Goal: Information Seeking & Learning: Learn about a topic

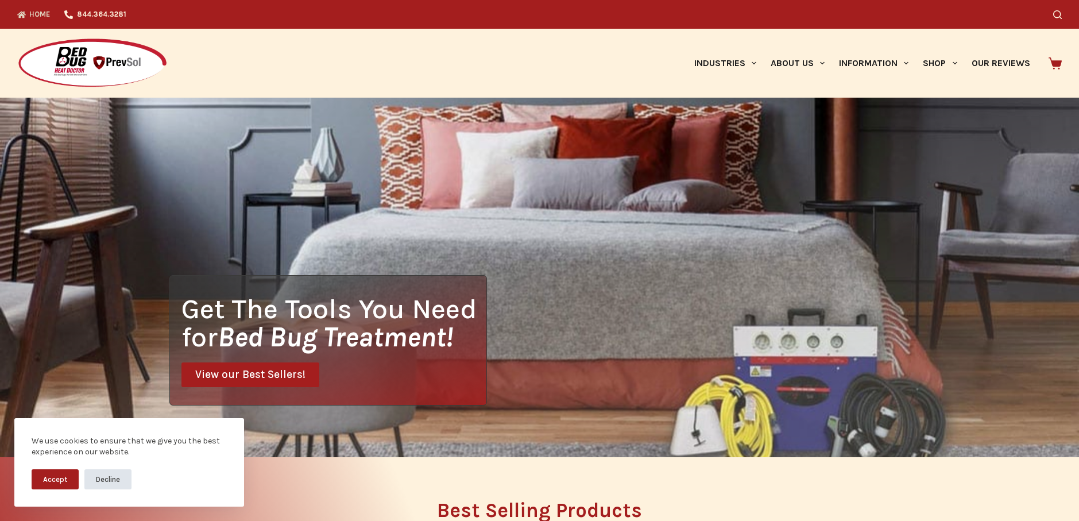
click at [109, 478] on button "Decline" at bounding box center [107, 479] width 47 height 20
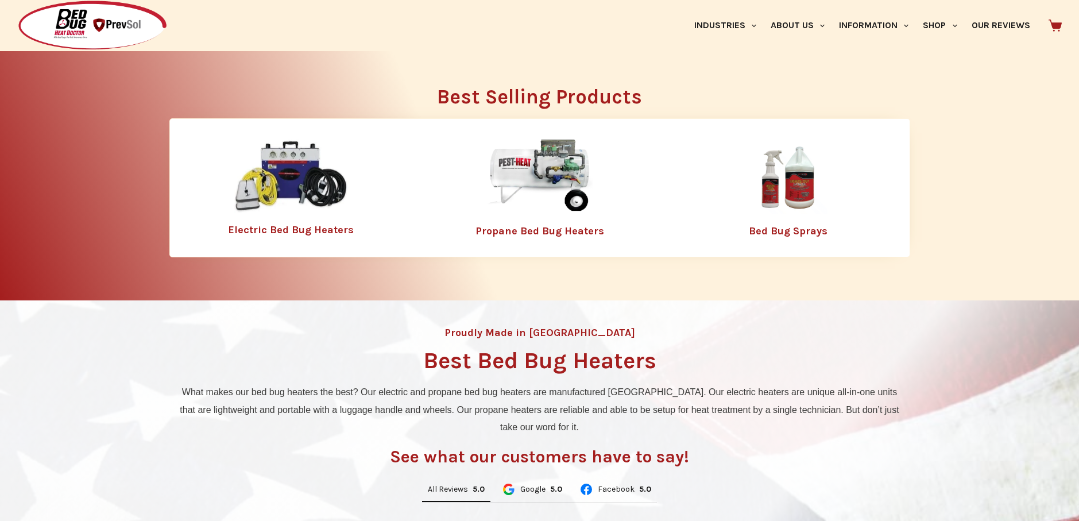
scroll to position [421, 0]
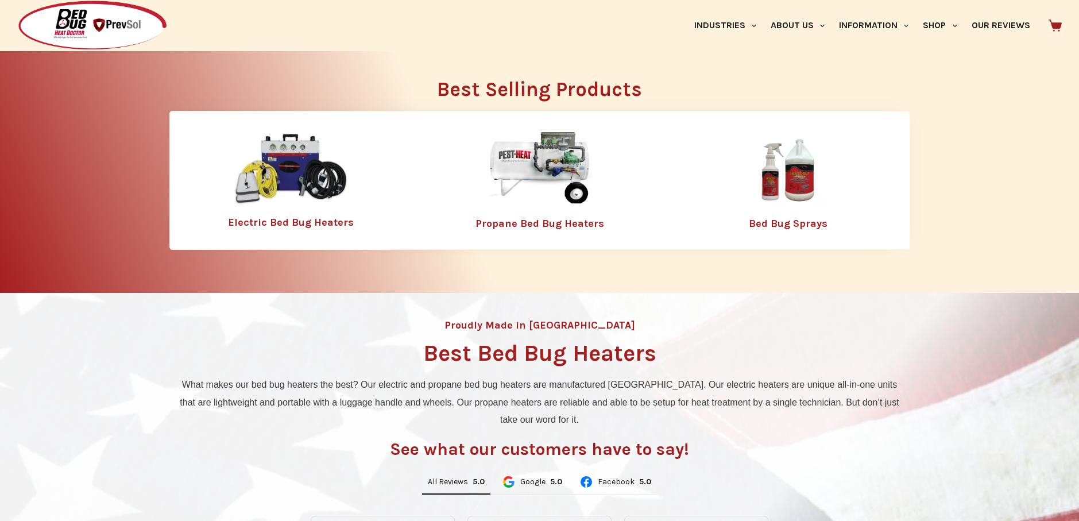
click at [781, 224] on link "Bed Bug Sprays" at bounding box center [787, 223] width 79 height 13
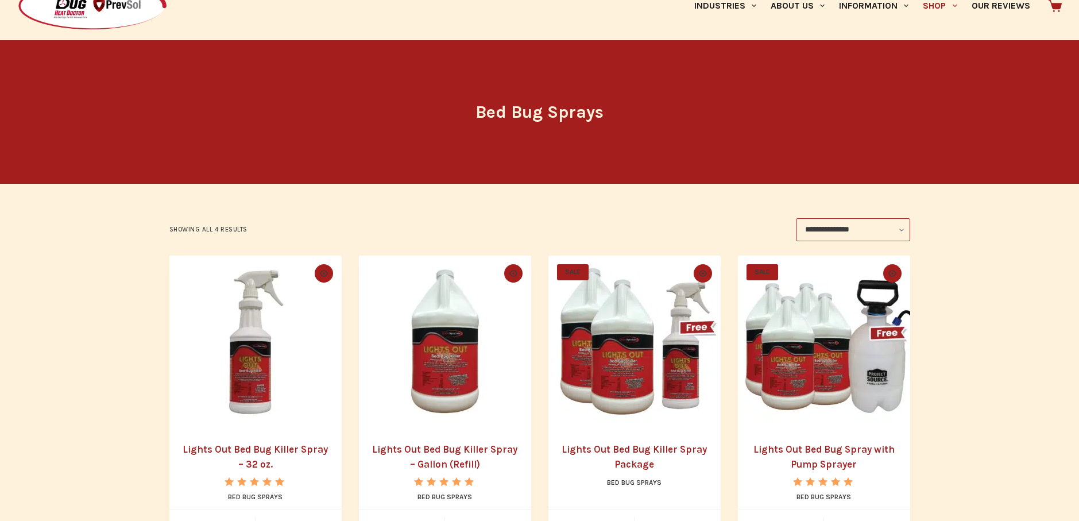
scroll to position [115, 0]
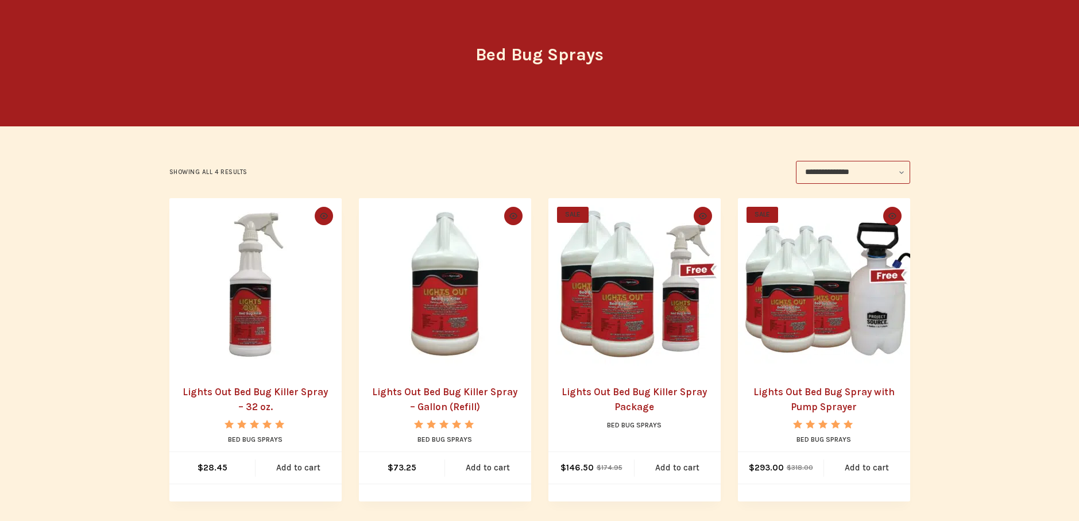
click at [626, 393] on link "Lights Out Bed Bug Killer Spray Package" at bounding box center [633, 399] width 145 height 26
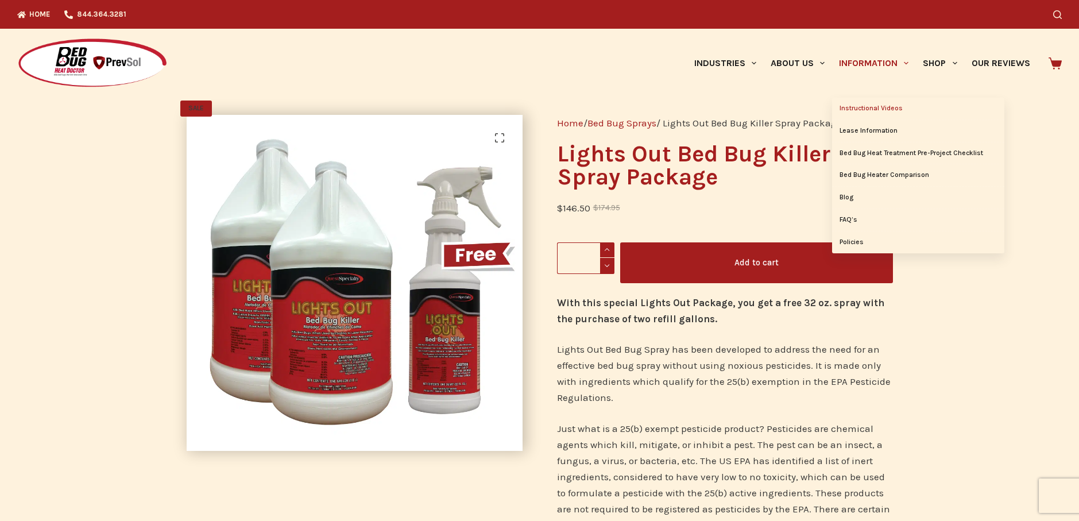
click at [874, 108] on link "Instructional Videos" at bounding box center [918, 109] width 172 height 22
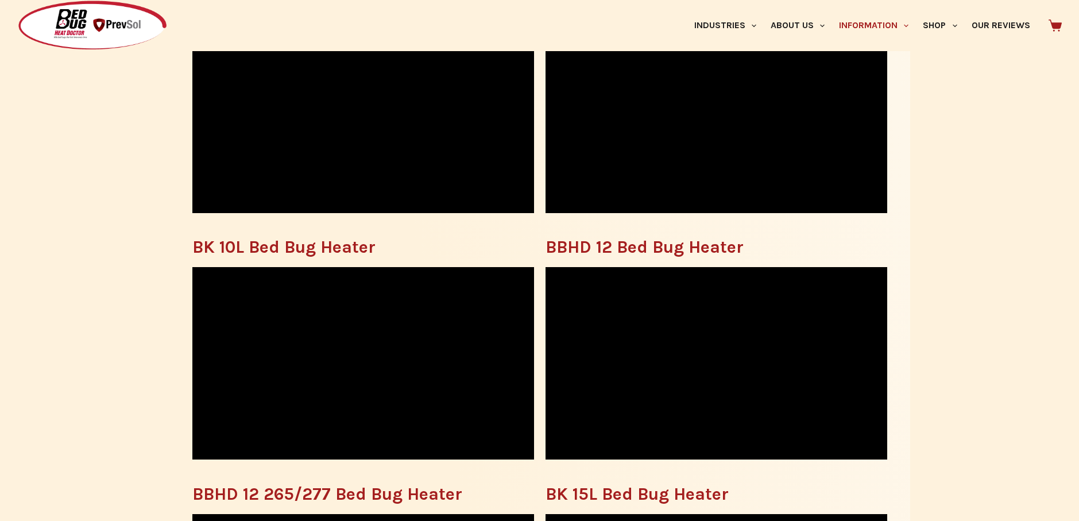
scroll to position [467, 0]
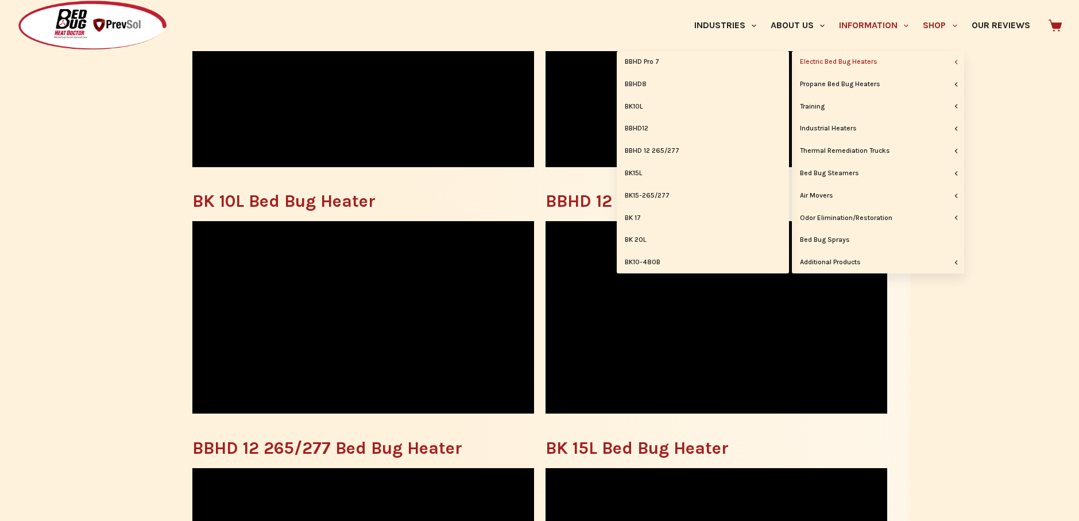
click at [837, 61] on link "Electric Bed Bug Heaters" at bounding box center [878, 62] width 172 height 22
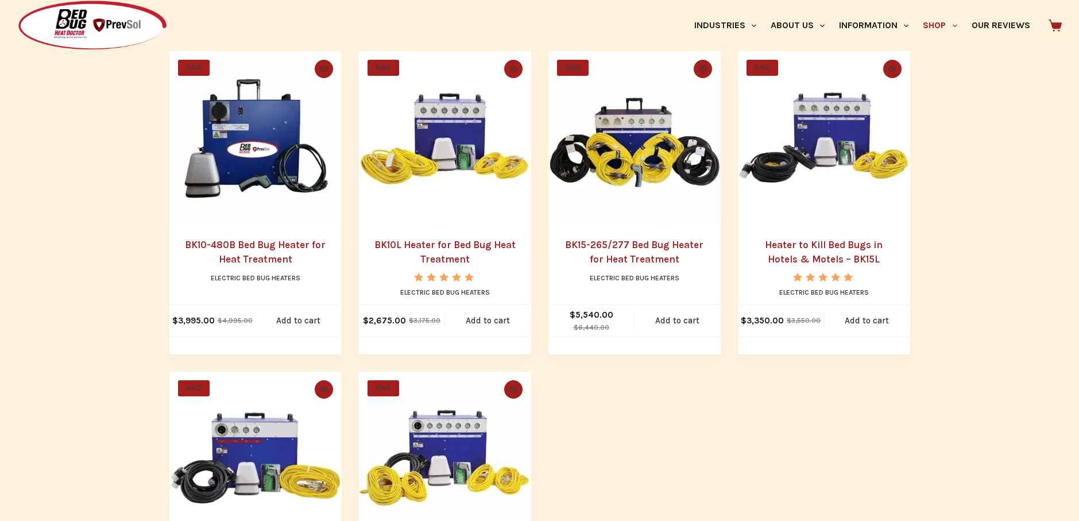
scroll to position [544, 0]
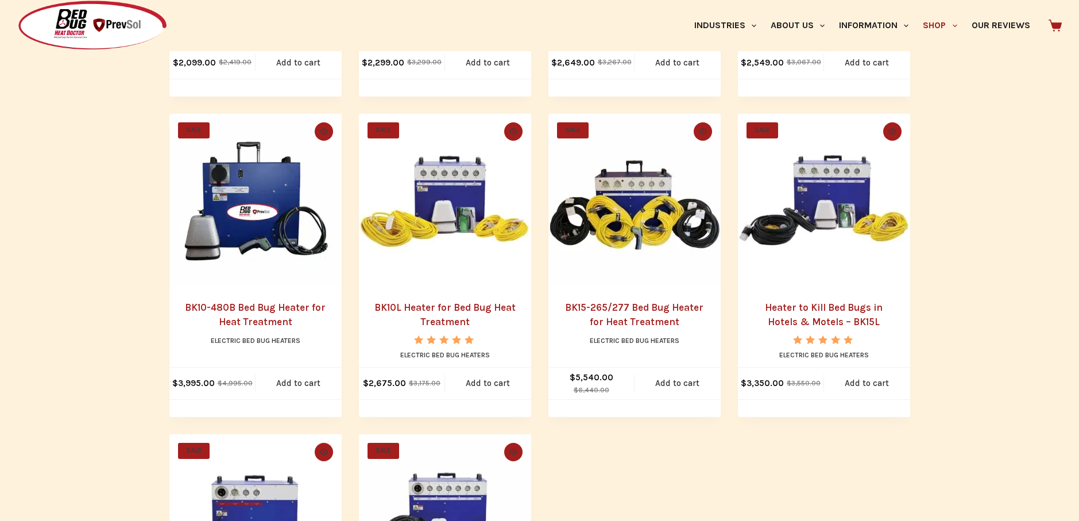
click at [615, 307] on link "BK15-265/277 Bed Bug Heater for Heat Treatment" at bounding box center [634, 314] width 138 height 26
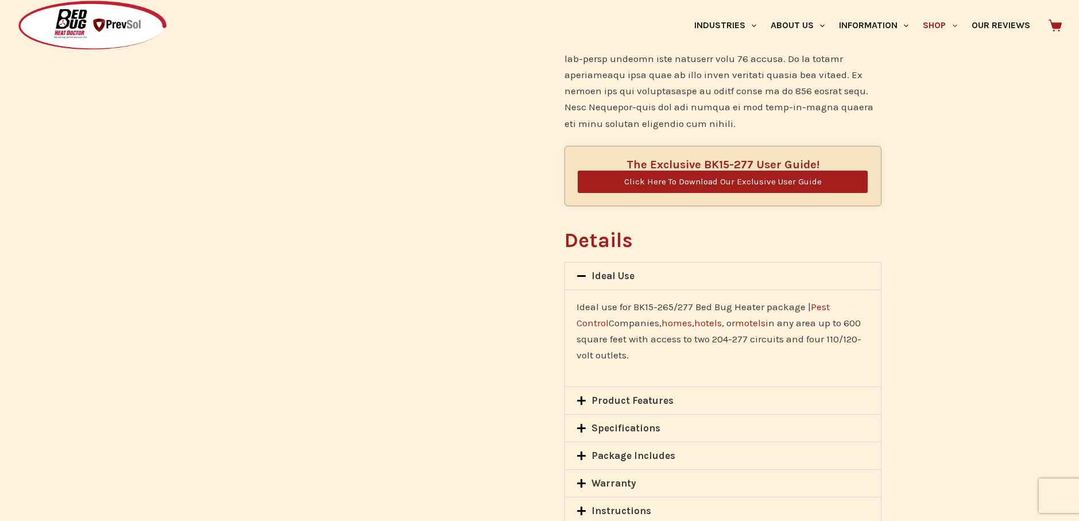
scroll to position [910, 0]
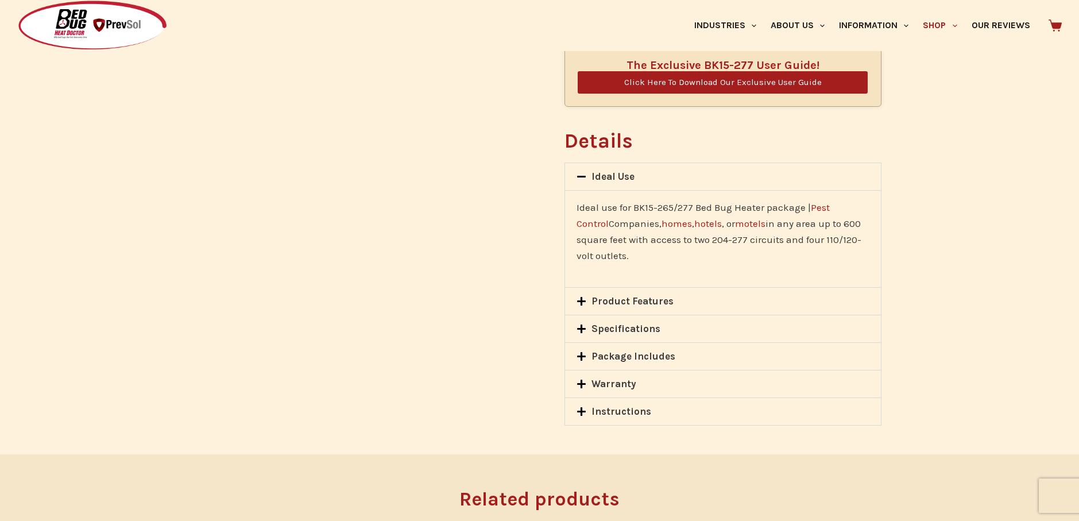
click at [638, 350] on link "Package Includes" at bounding box center [633, 355] width 84 height 11
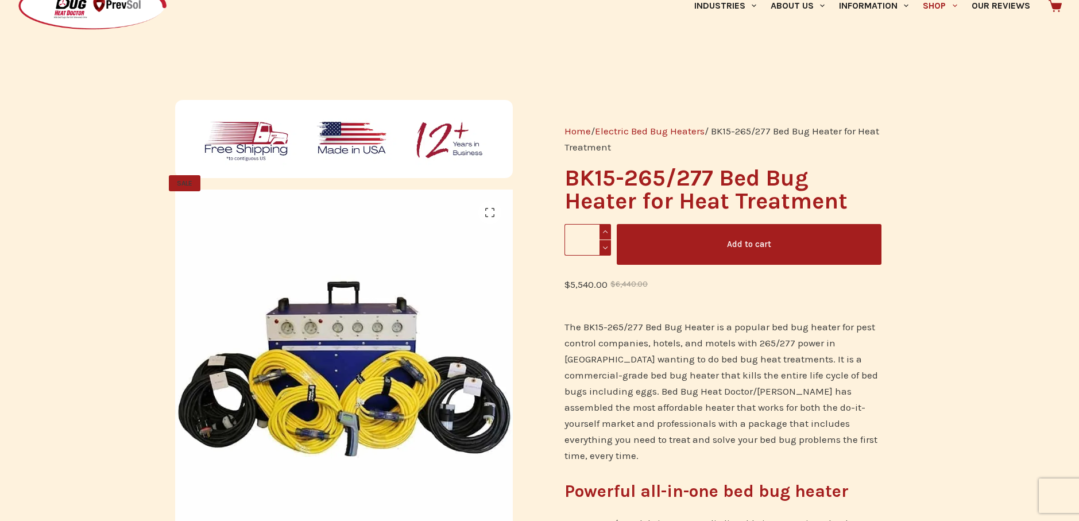
scroll to position [0, 0]
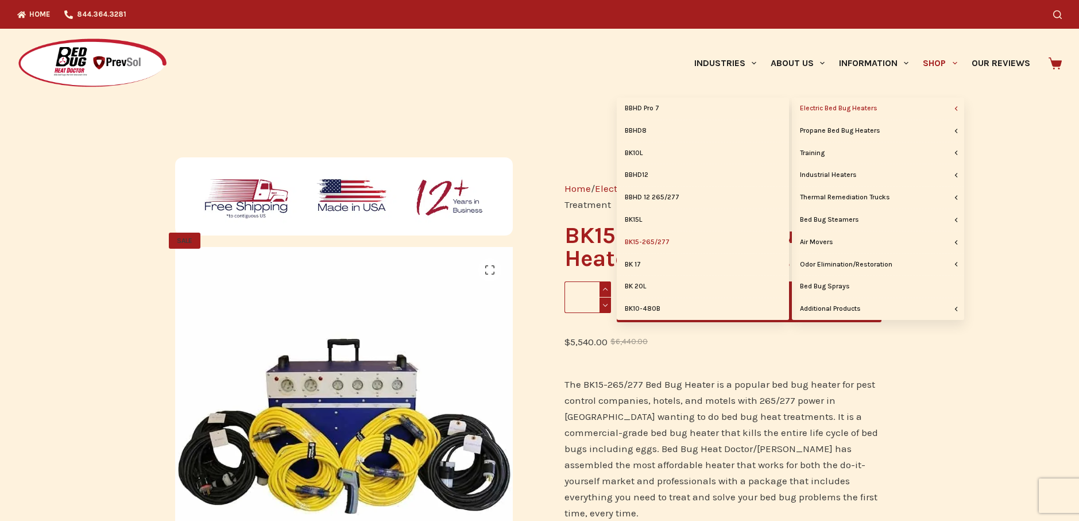
click at [848, 109] on link "Electric Bed Bug Heaters" at bounding box center [878, 109] width 172 height 22
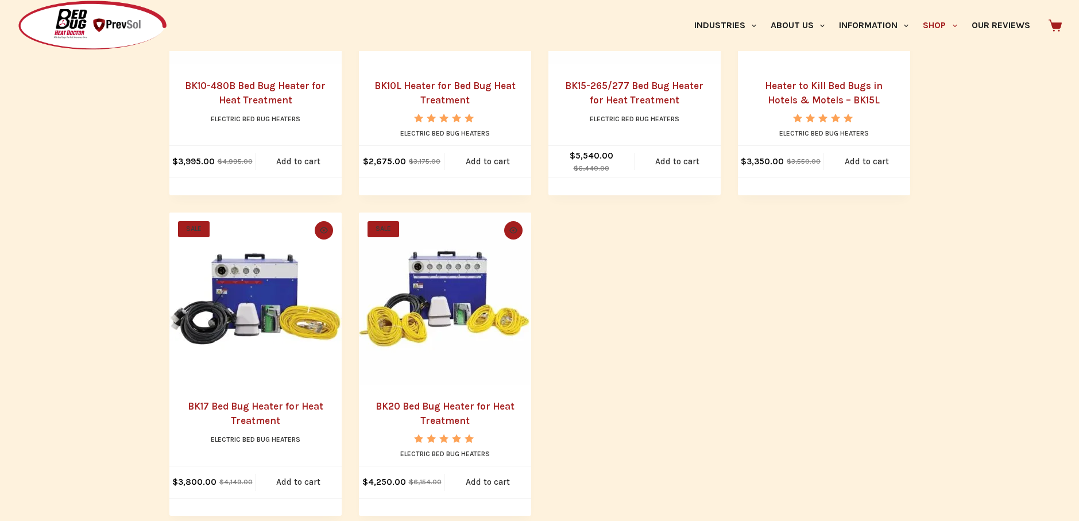
scroll to position [789, 0]
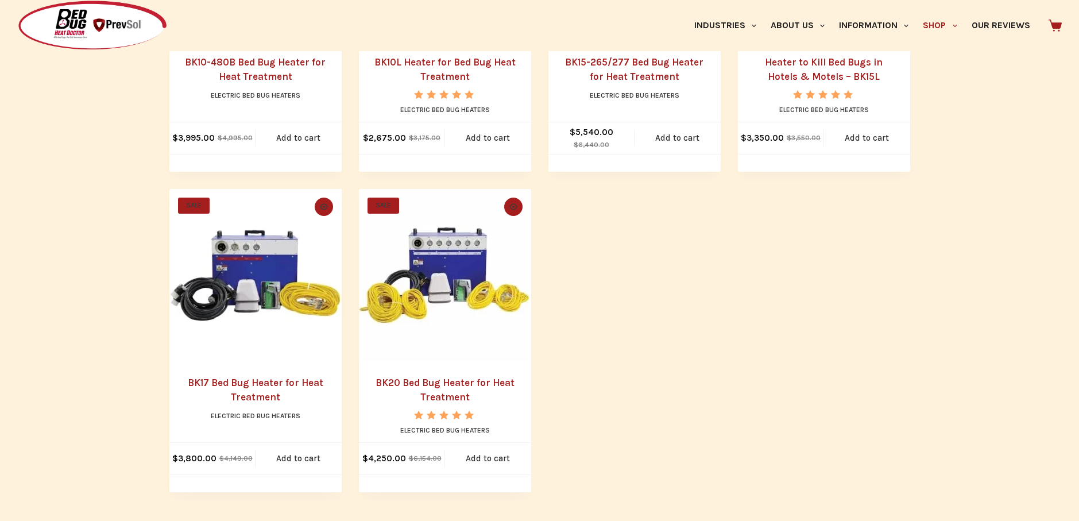
click at [433, 382] on link "BK20 Bed Bug Heater for Heat Treatment" at bounding box center [444, 390] width 139 height 26
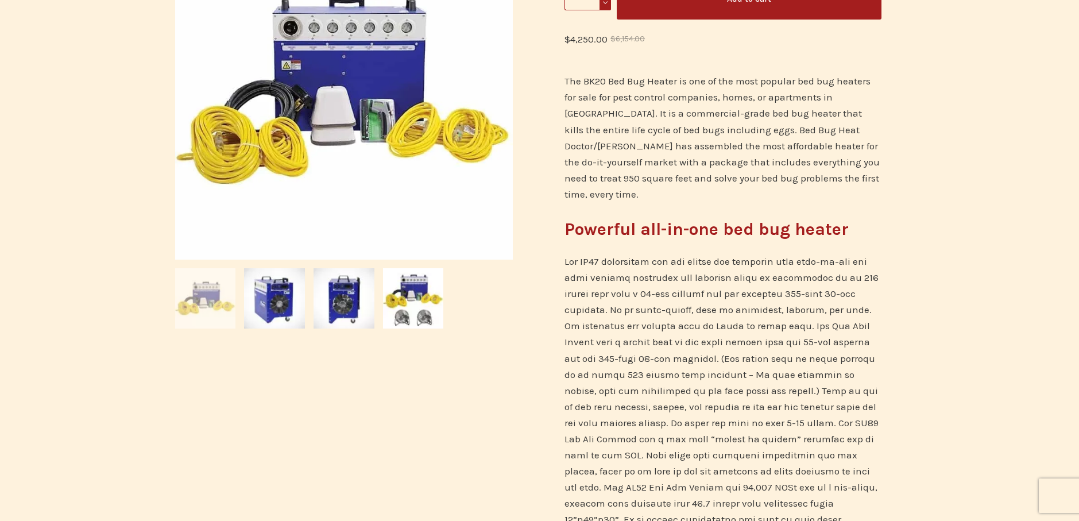
scroll to position [21, 0]
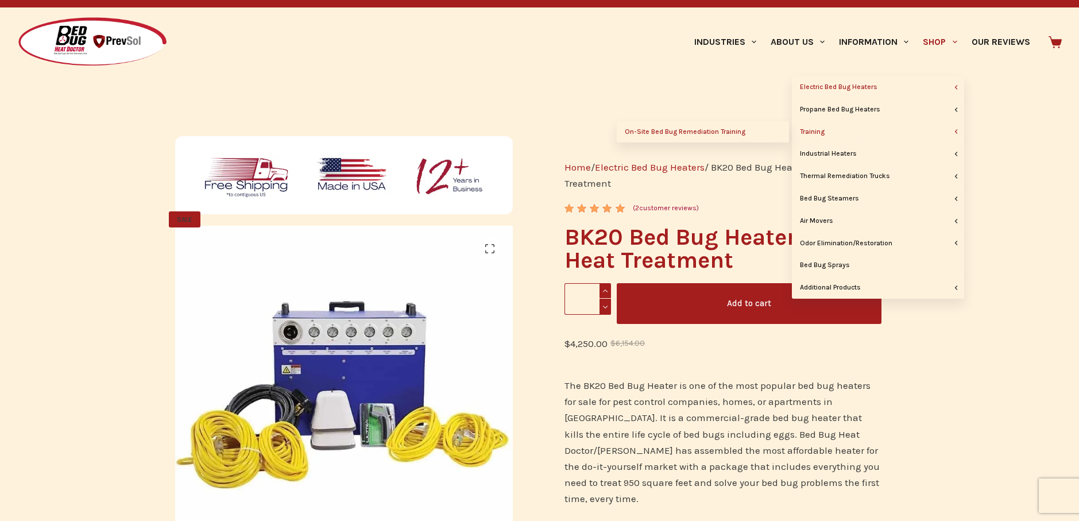
click at [699, 131] on link "On-Site Bed Bug Remediation Training" at bounding box center [702, 132] width 172 height 22
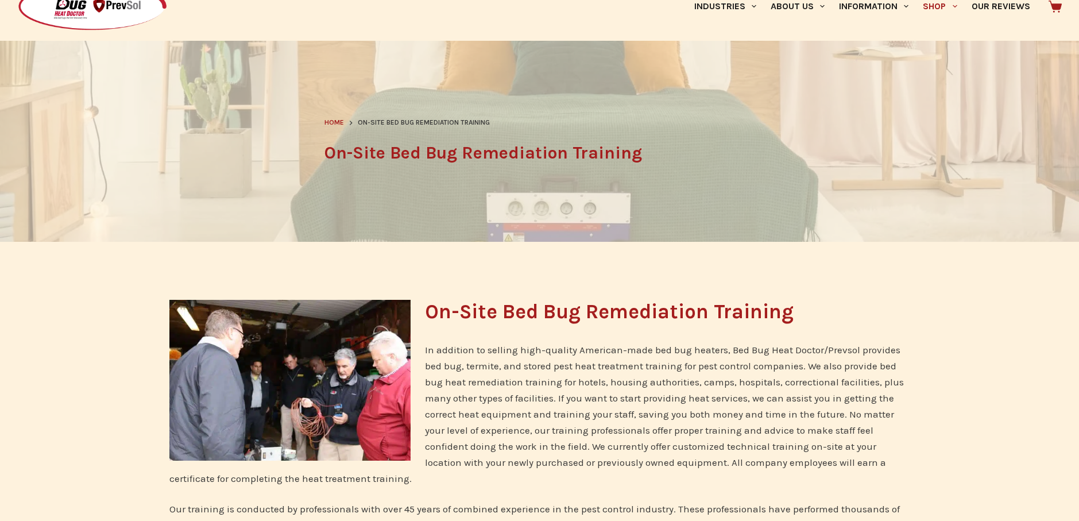
scroll to position [57, 0]
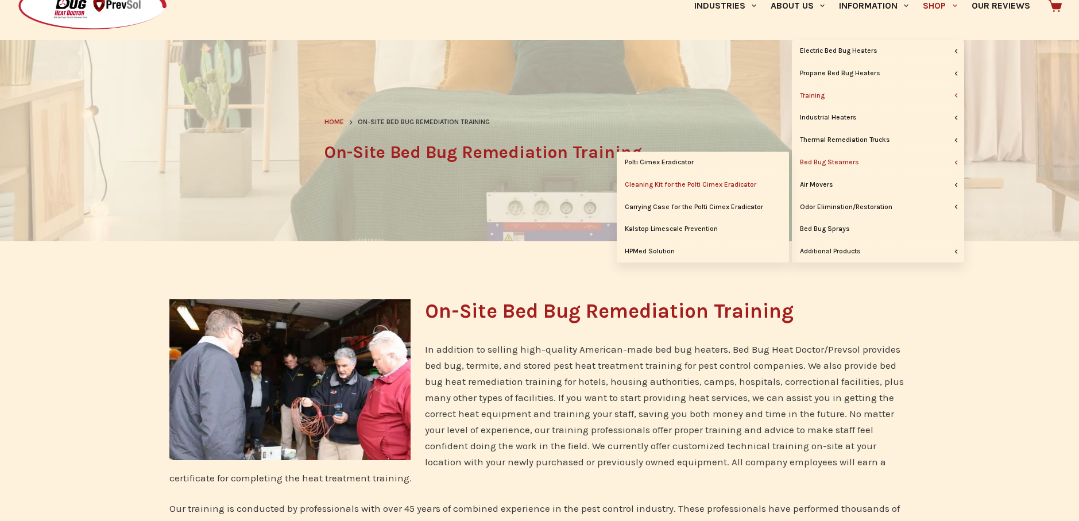
click at [684, 181] on link "Cleaning Kit for the Polti Cimex Eradicator" at bounding box center [702, 185] width 172 height 22
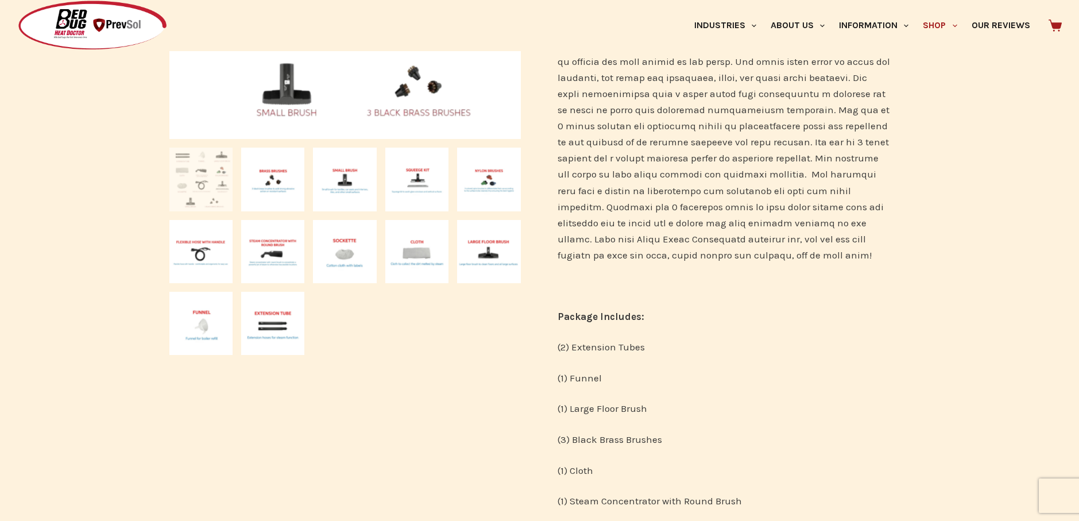
scroll to position [352, 0]
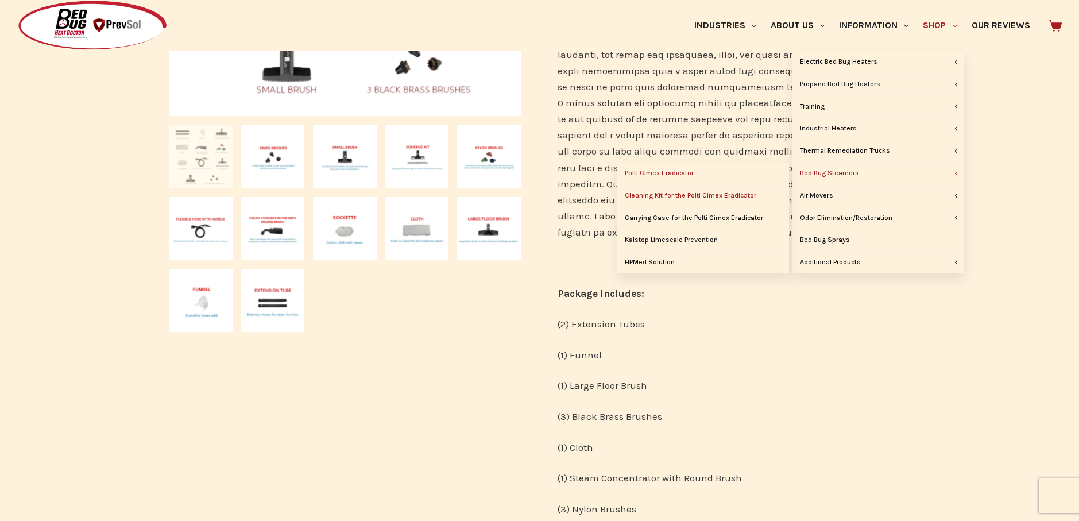
click at [658, 172] on link "Polti Cimex Eradicator" at bounding box center [702, 173] width 172 height 22
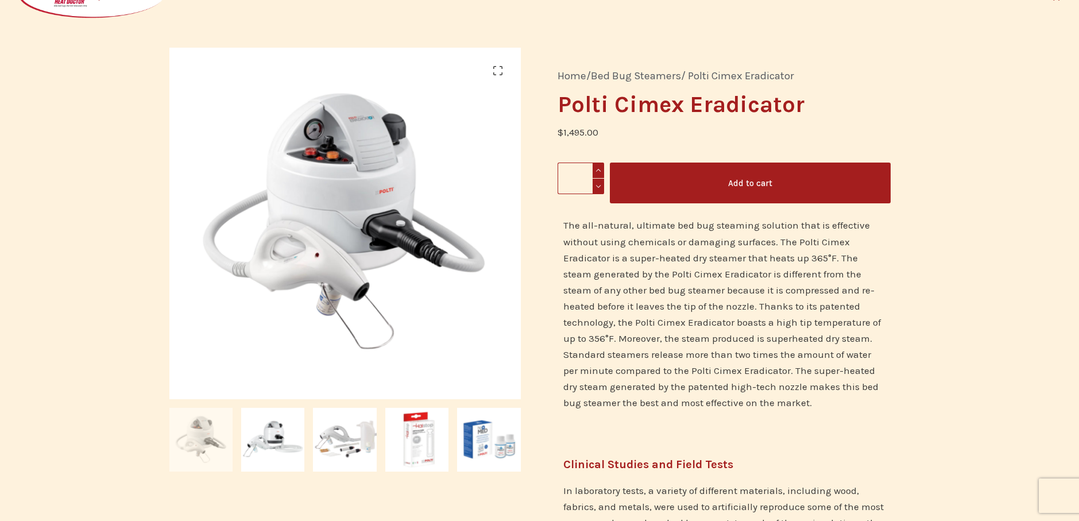
scroll to position [57, 0]
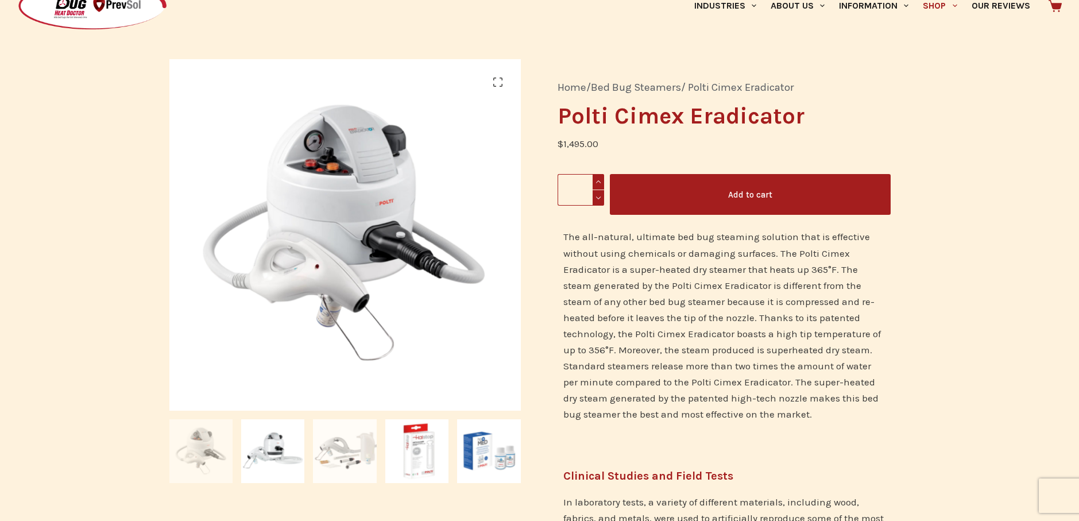
click at [344, 463] on img at bounding box center [344, 450] width 63 height 63
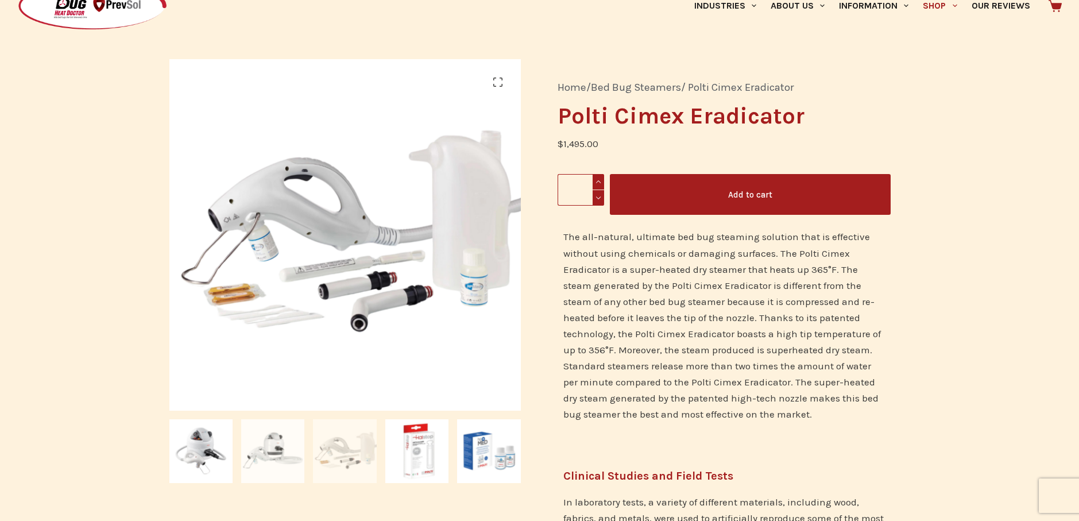
click at [278, 455] on img at bounding box center [272, 450] width 63 height 63
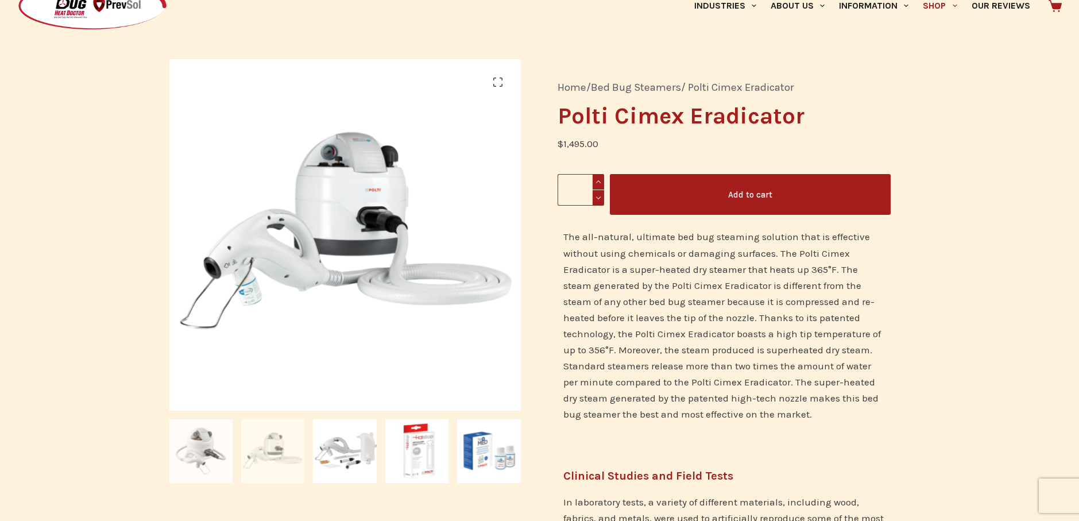
click at [207, 460] on img at bounding box center [200, 450] width 63 height 63
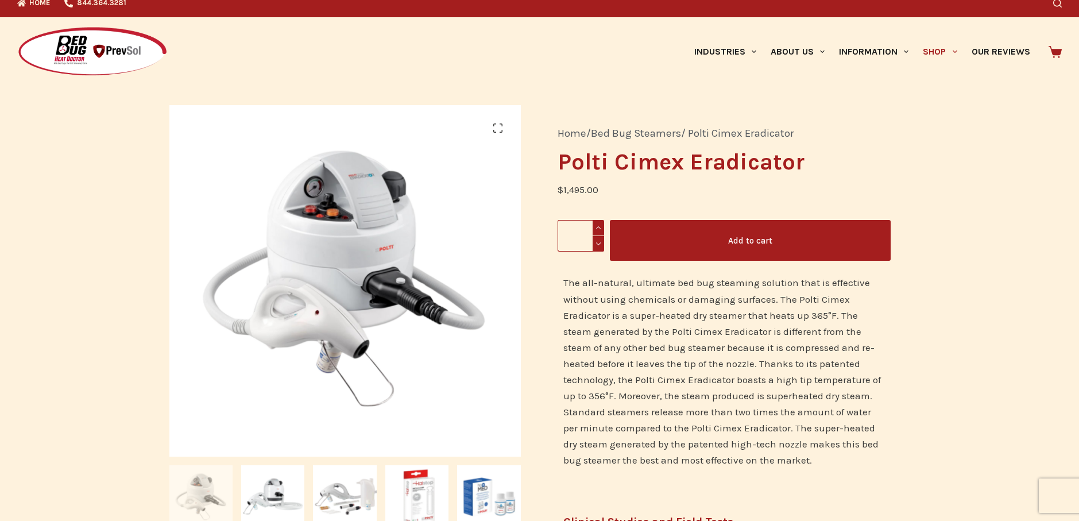
scroll to position [0, 0]
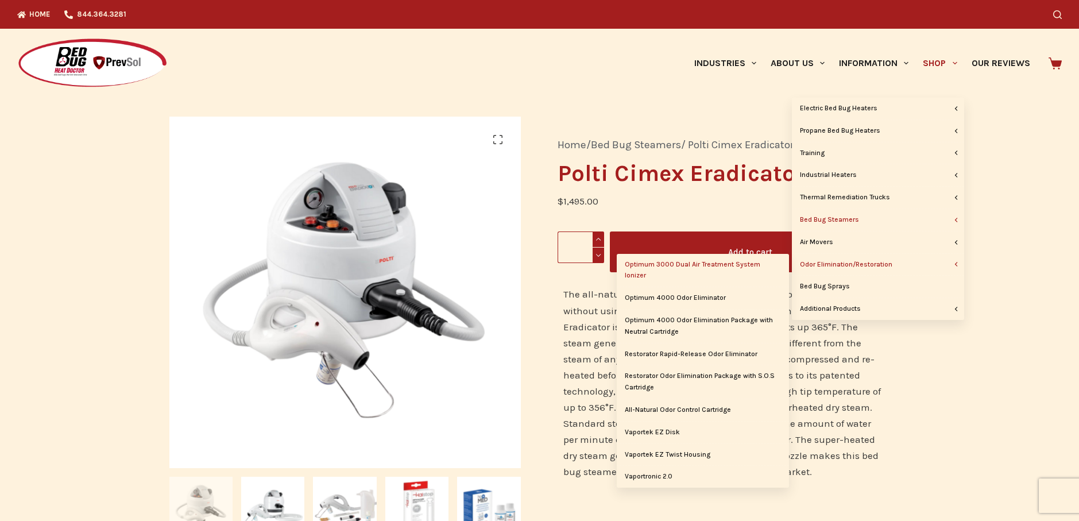
click at [689, 266] on link "Optimum 3000 Dual Air Treatment System Ionizer" at bounding box center [702, 270] width 172 height 33
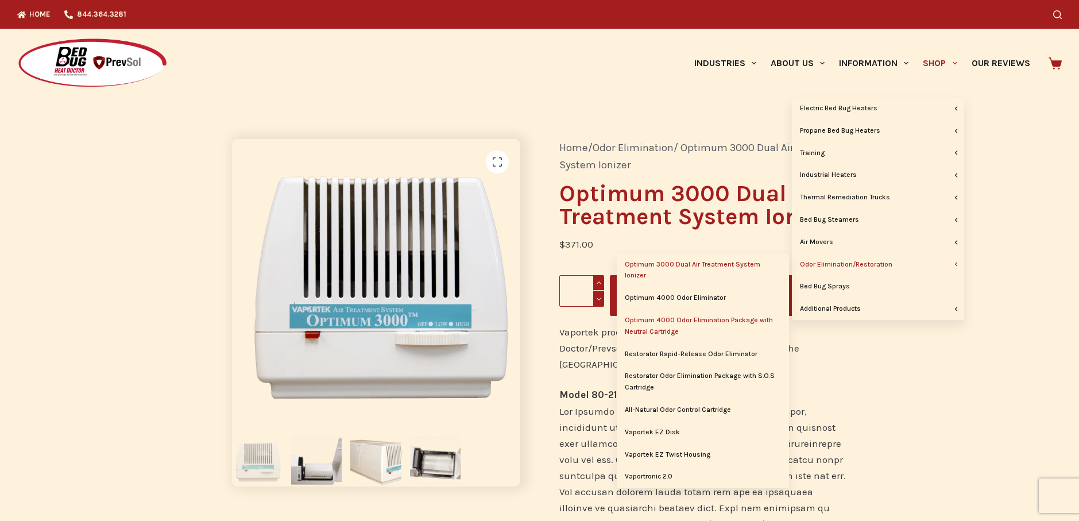
click at [678, 320] on link "Optimum 4000 Odor Elimination Package with Neutral Cartridge" at bounding box center [702, 325] width 172 height 33
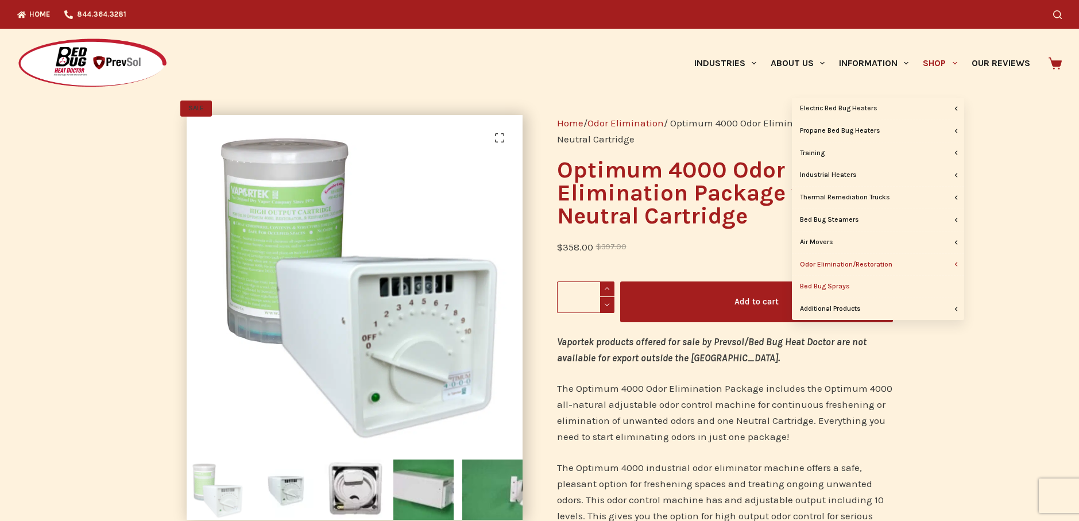
click at [843, 285] on link "Bed Bug Sprays" at bounding box center [878, 287] width 172 height 22
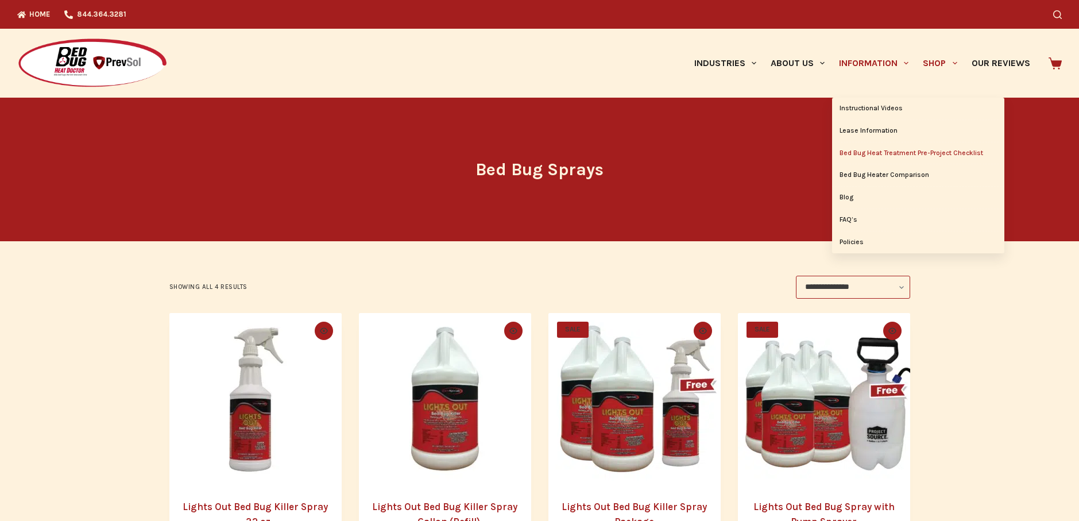
click at [892, 150] on link "Bed Bug Heat Treatment Pre-Project Checklist" at bounding box center [918, 153] width 172 height 22
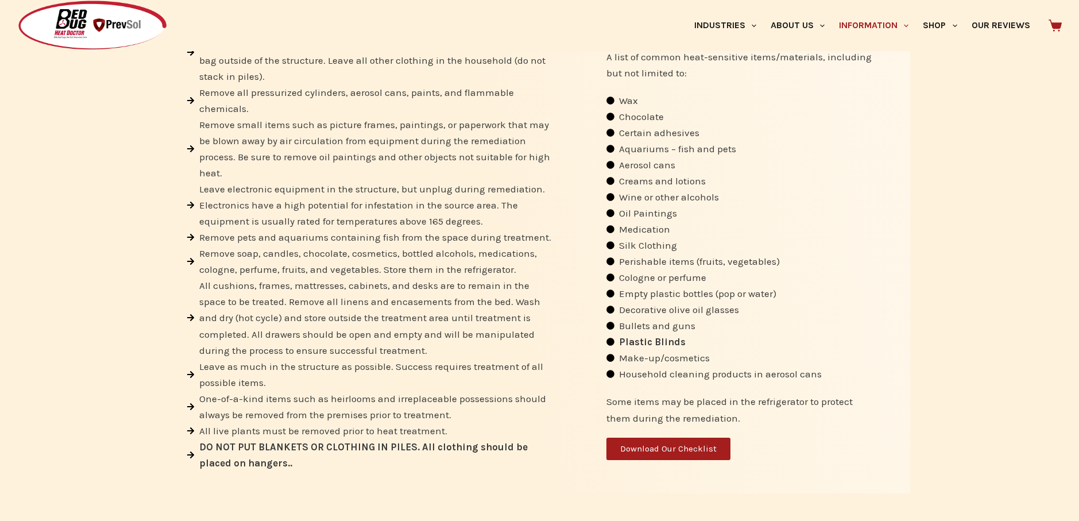
scroll to position [490, 0]
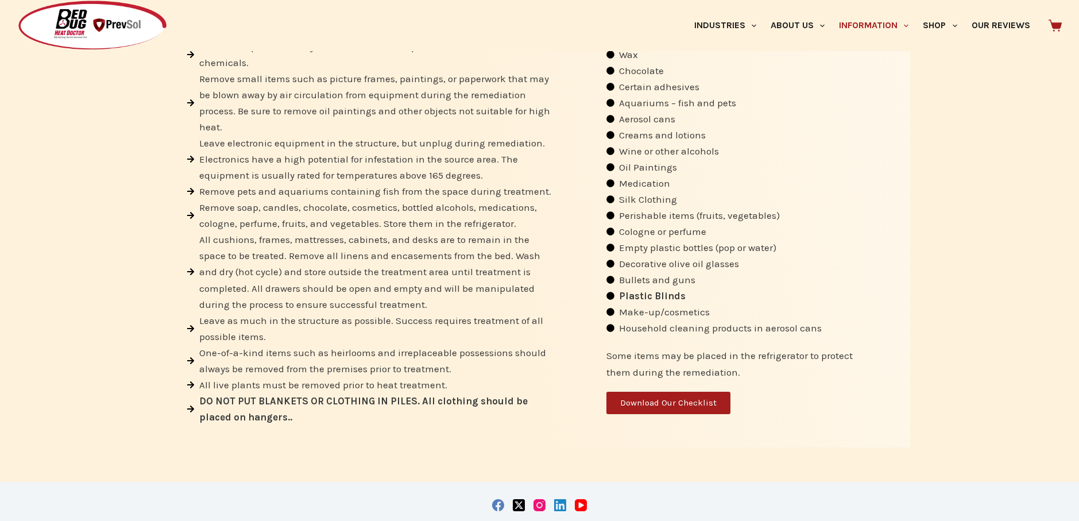
click at [653, 401] on span "Download Our Checklist" at bounding box center [668, 402] width 96 height 9
click at [83, 23] on img at bounding box center [92, 25] width 150 height 51
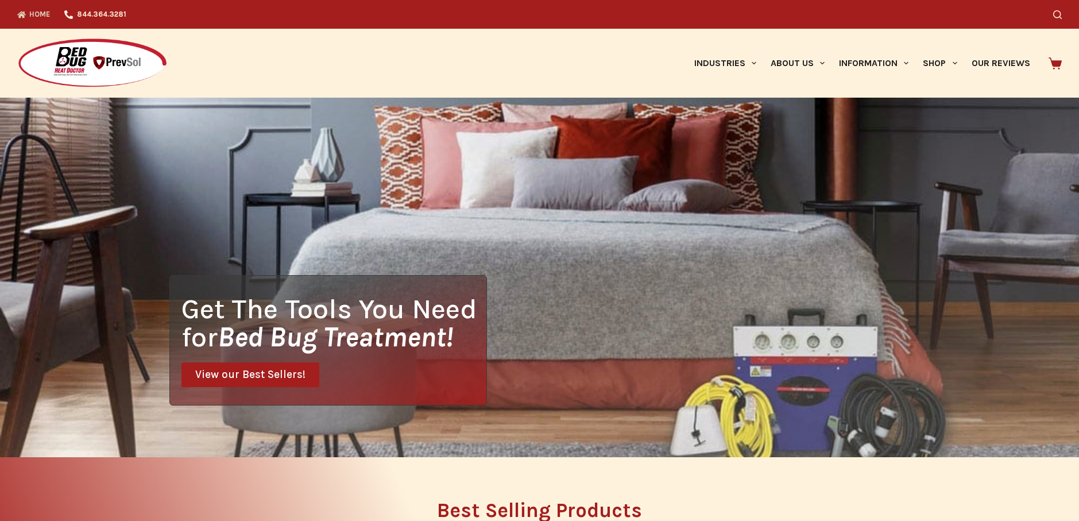
click at [247, 377] on span "View our Best Sellers!" at bounding box center [250, 374] width 110 height 11
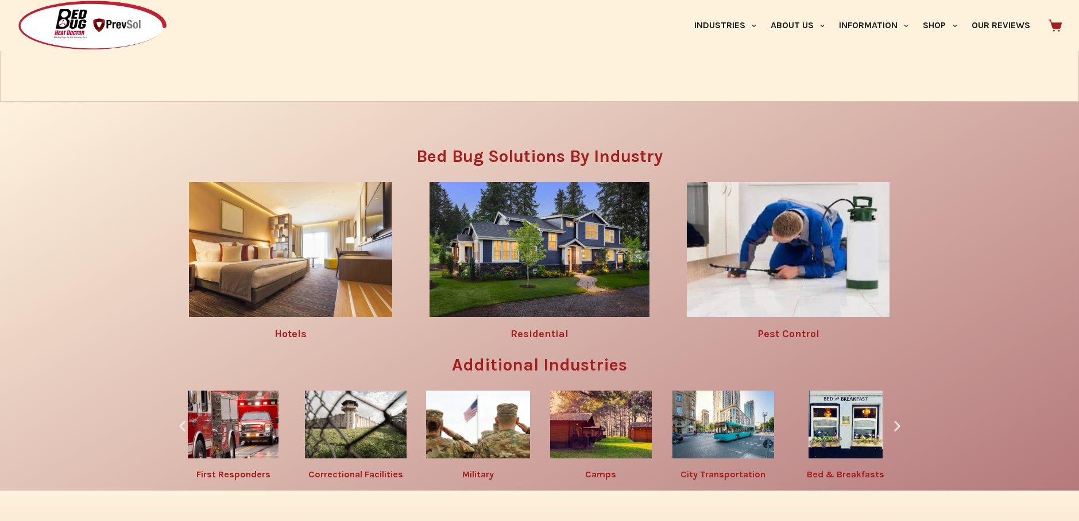
scroll to position [1618, 0]
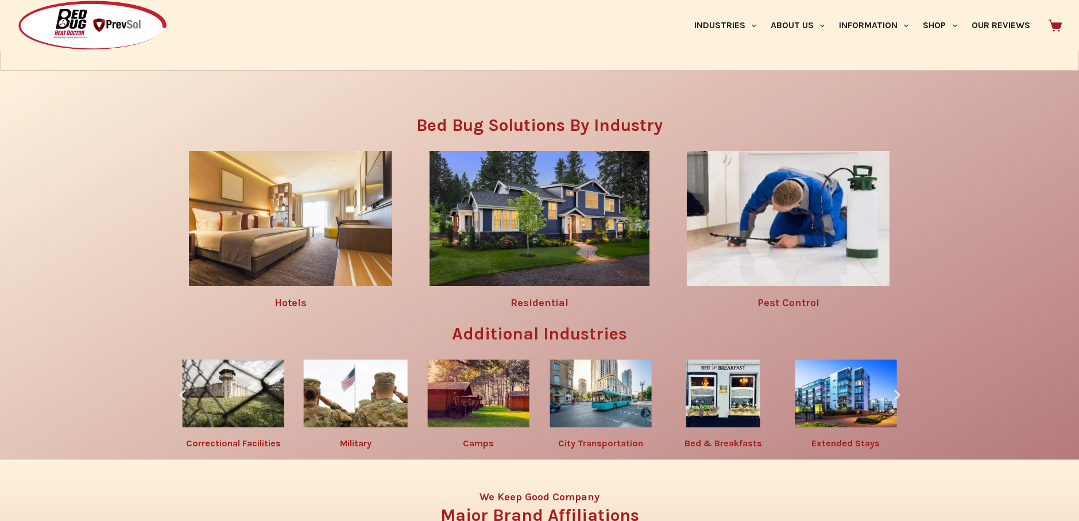
click at [534, 300] on link "Residential" at bounding box center [539, 302] width 58 height 13
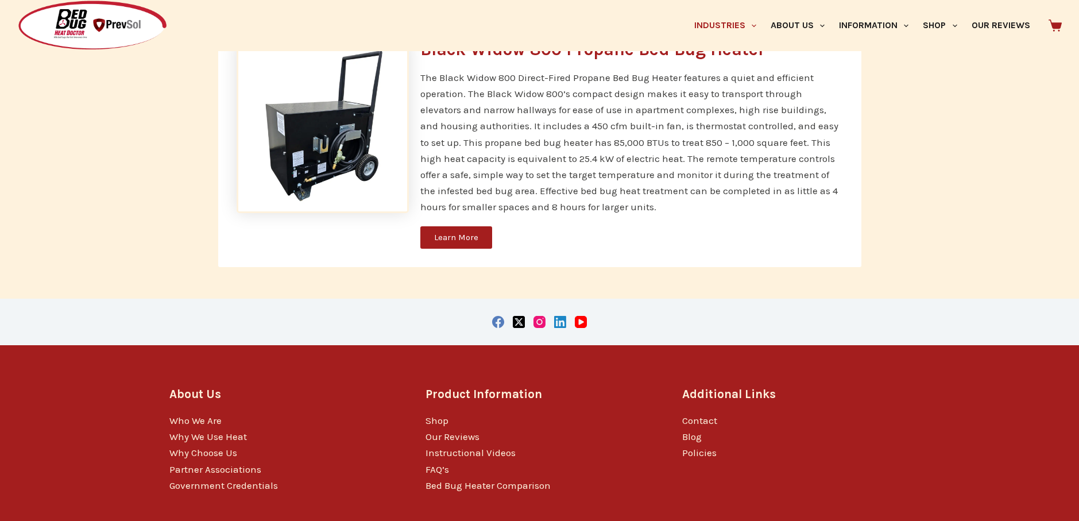
scroll to position [1820, 0]
